Goal: Task Accomplishment & Management: Complete application form

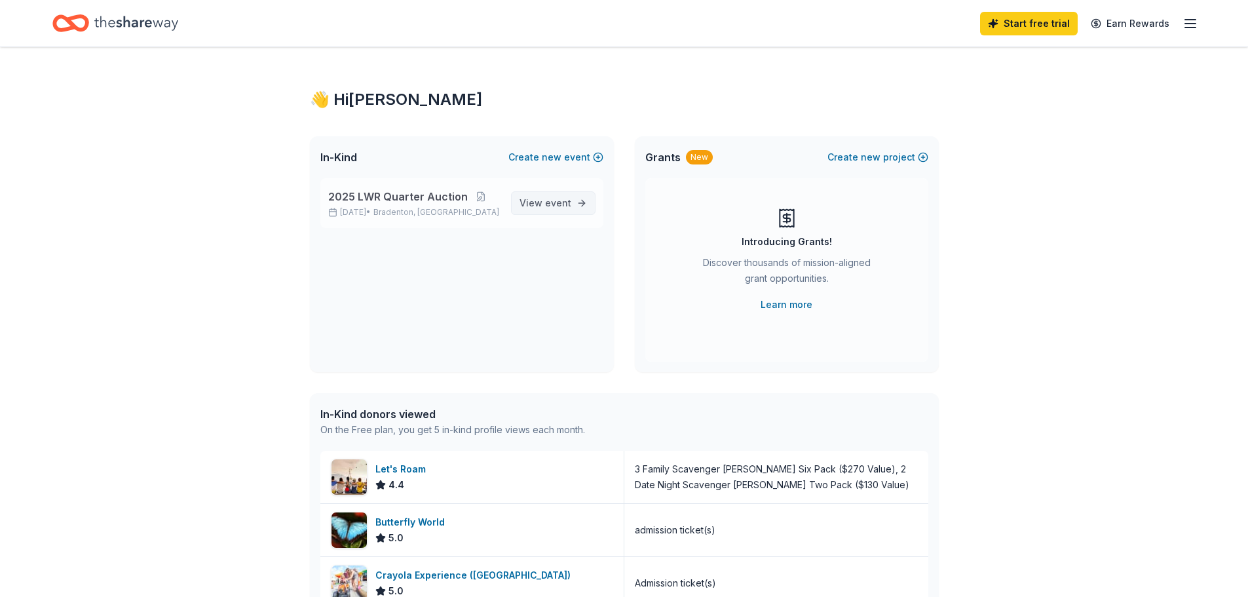
click at [588, 199] on link "View event" at bounding box center [553, 203] width 85 height 24
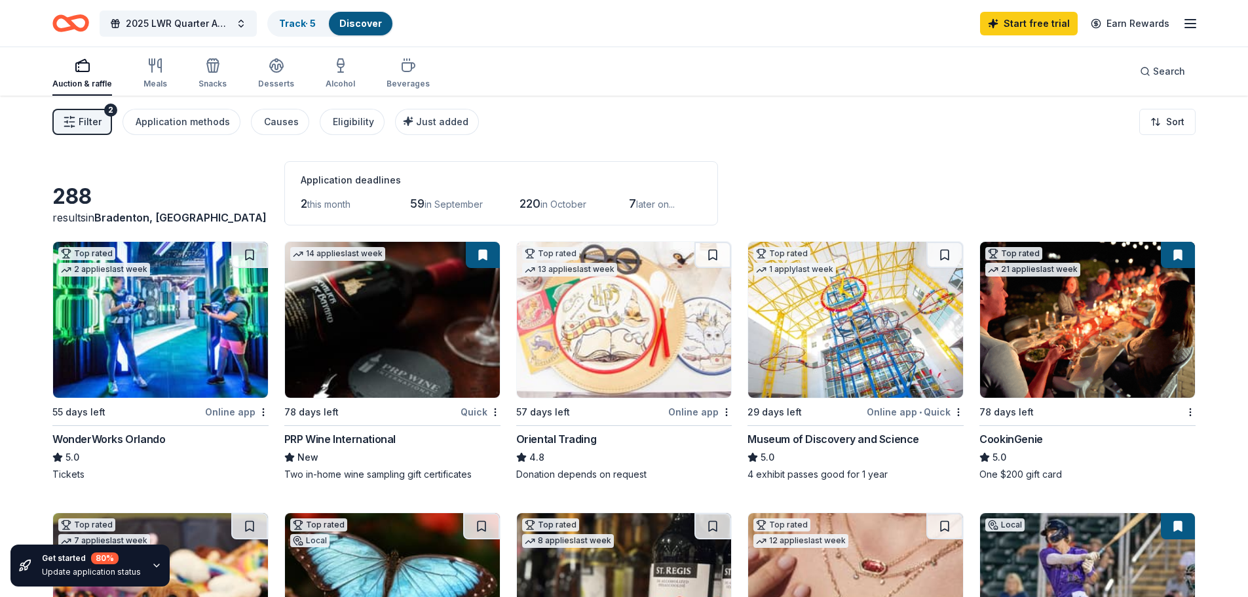
click at [128, 440] on div "WonderWorks Orlando" at bounding box center [108, 439] width 113 height 16
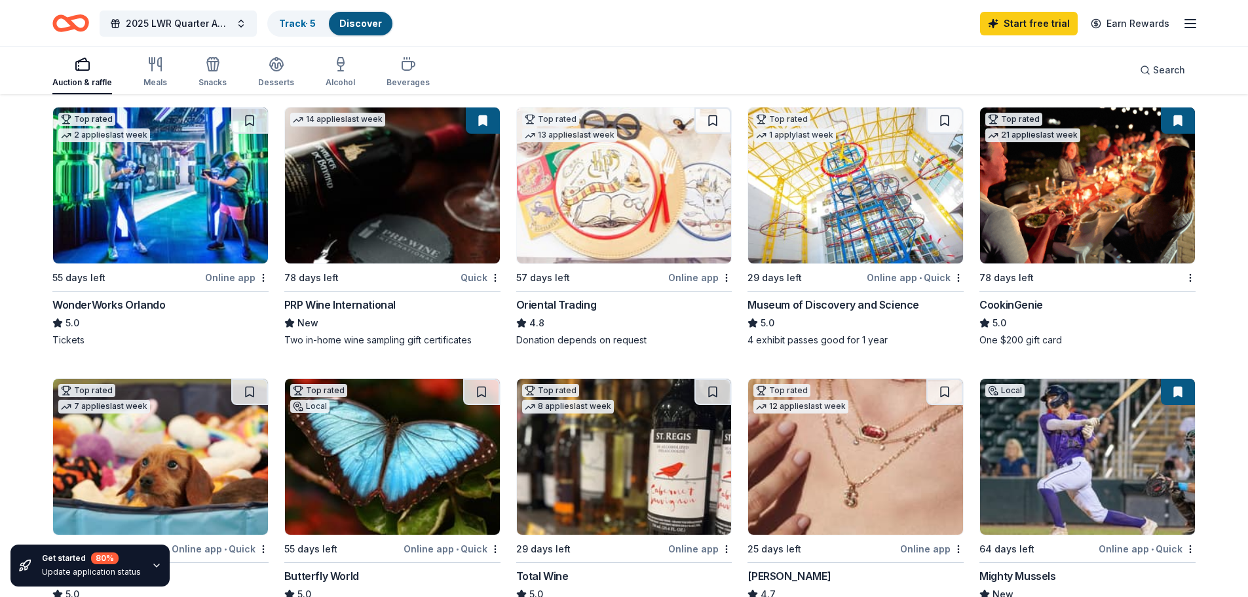
scroll to position [131, 0]
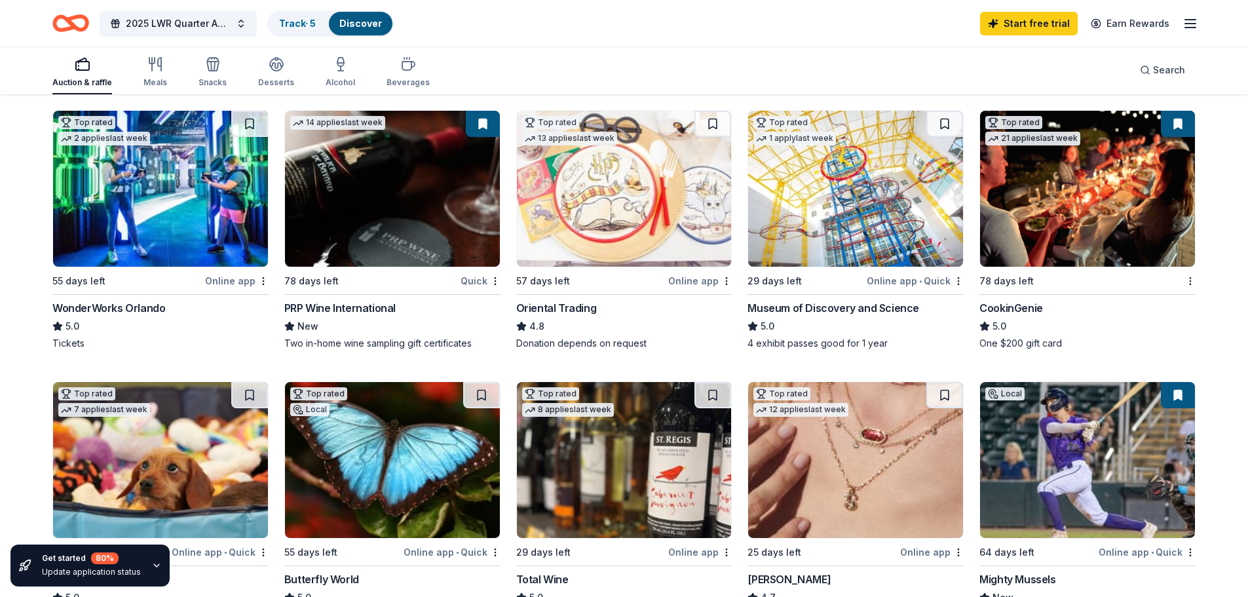
click at [595, 33] on div "2025 LWR Quarter Auction Track · 5 Discover Start free trial Earn Rewards" at bounding box center [623, 23] width 1143 height 31
click at [826, 305] on div "Museum of Discovery and Science" at bounding box center [834, 308] width 172 height 16
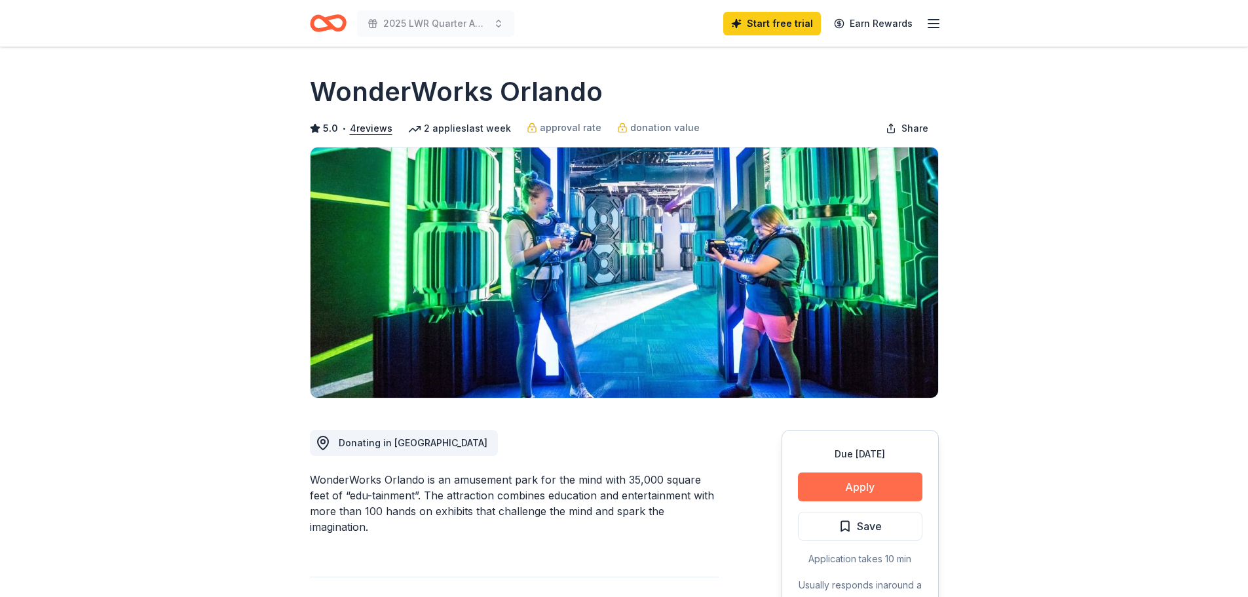
click at [874, 482] on button "Apply" at bounding box center [860, 486] width 124 height 29
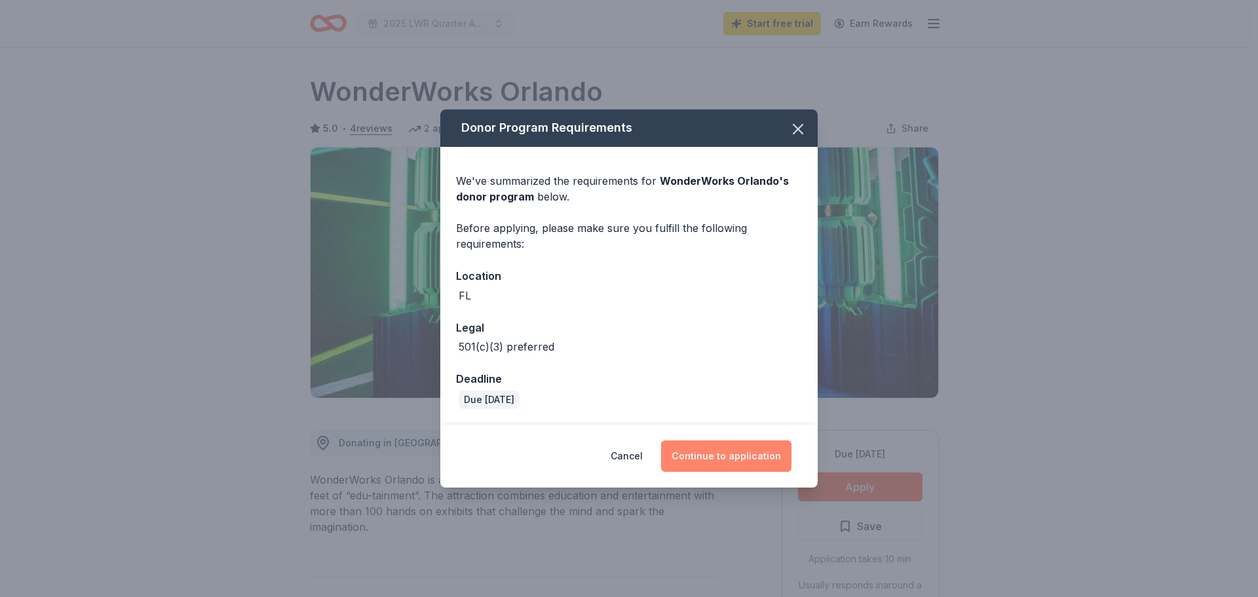
click at [741, 463] on button "Continue to application" at bounding box center [726, 455] width 130 height 31
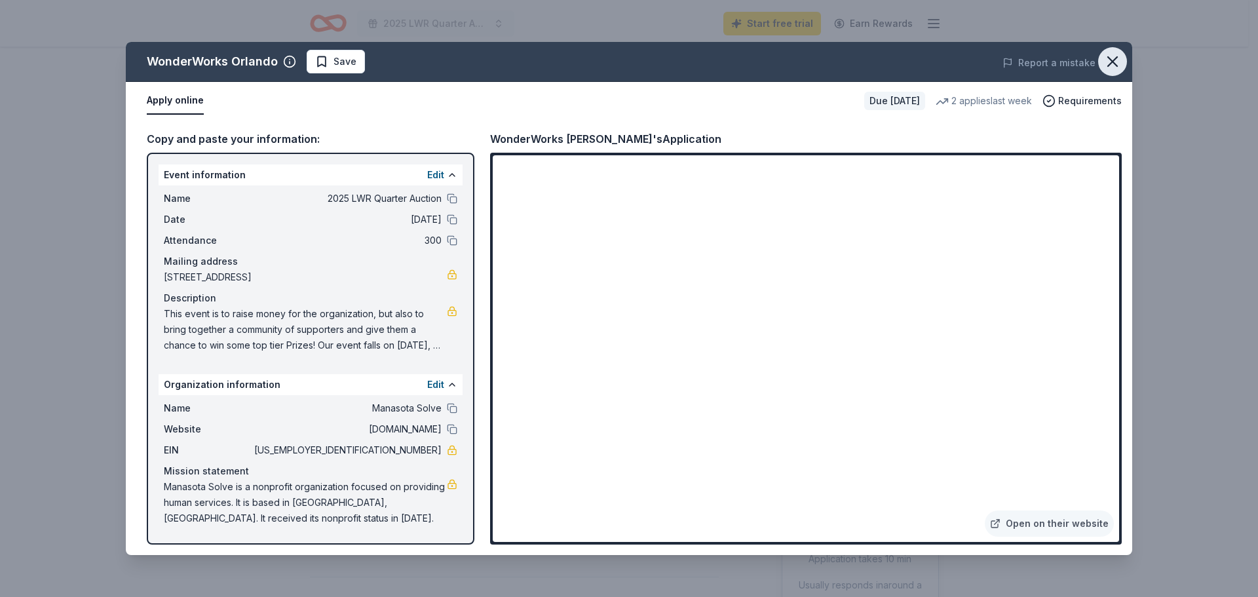
click at [1112, 62] on icon "button" at bounding box center [1112, 61] width 9 height 9
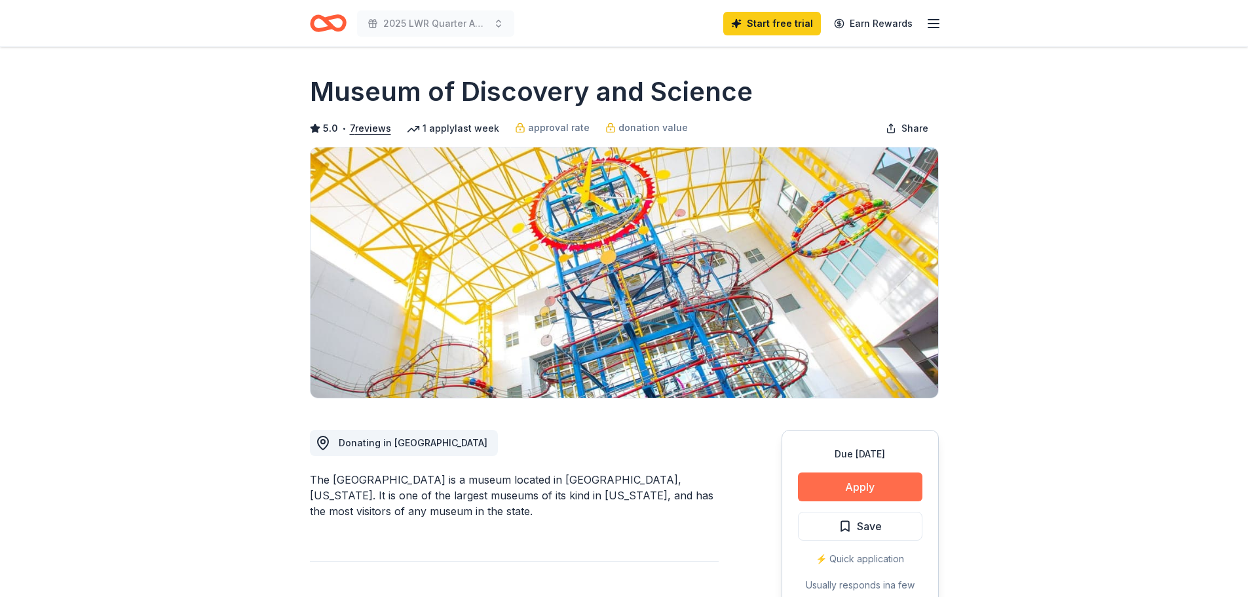
click at [842, 481] on button "Apply" at bounding box center [860, 486] width 124 height 29
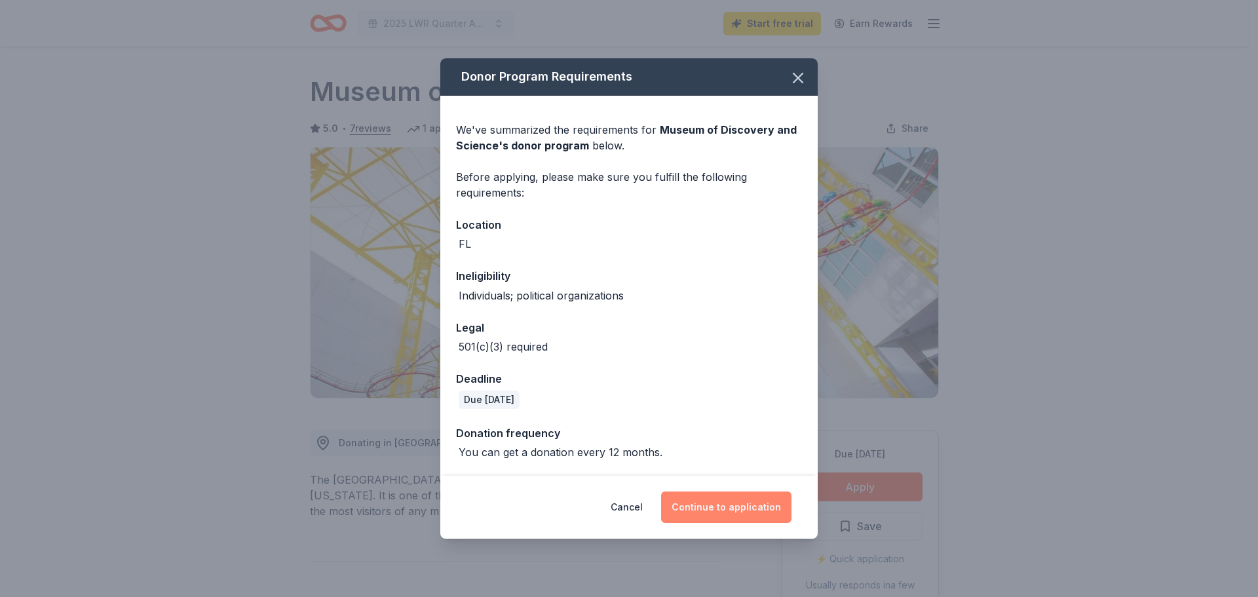
click at [727, 503] on button "Continue to application" at bounding box center [726, 506] width 130 height 31
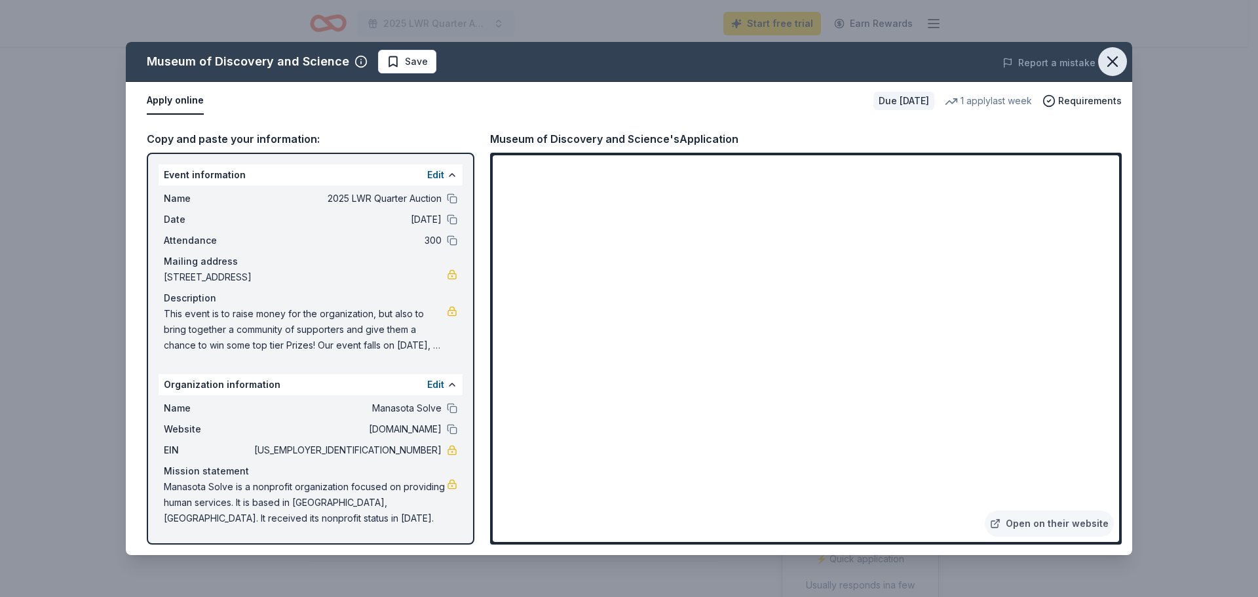
click at [1112, 56] on icon "button" at bounding box center [1112, 61] width 18 height 18
